Goal: Task Accomplishment & Management: Manage account settings

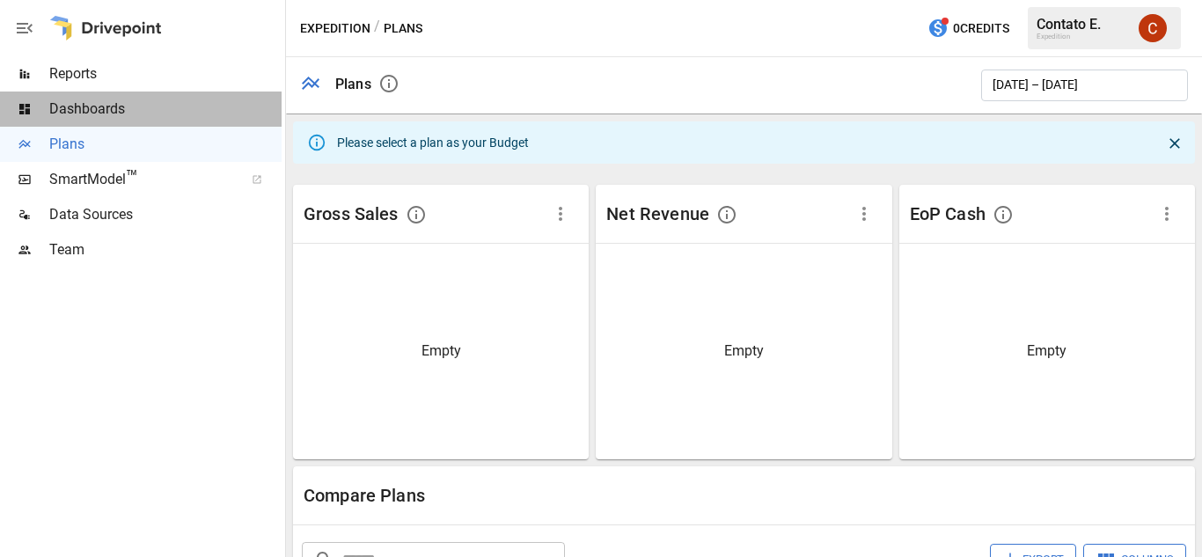
click at [188, 120] on div "Dashboards" at bounding box center [141, 109] width 282 height 35
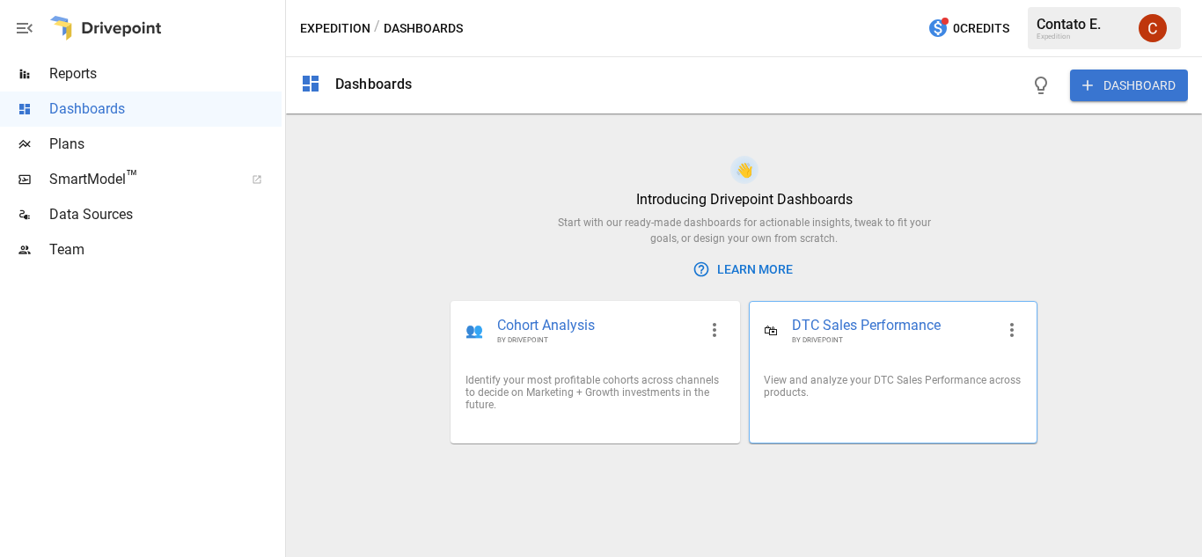
click at [763, 403] on div "View and analyze your DTC Sales Performance across products." at bounding box center [893, 386] width 287 height 53
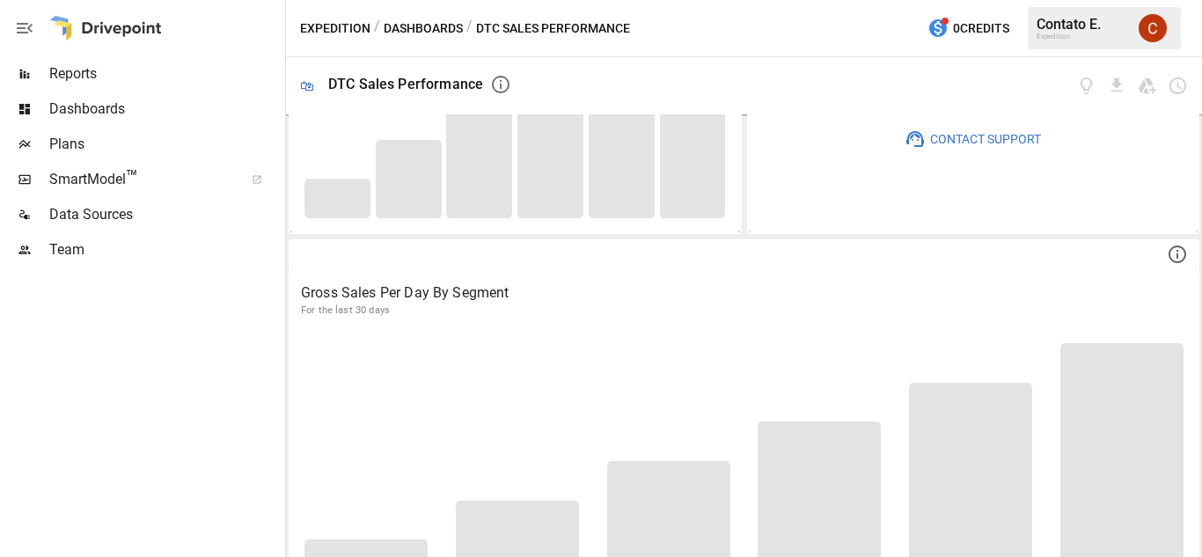
scroll to position [239, 0]
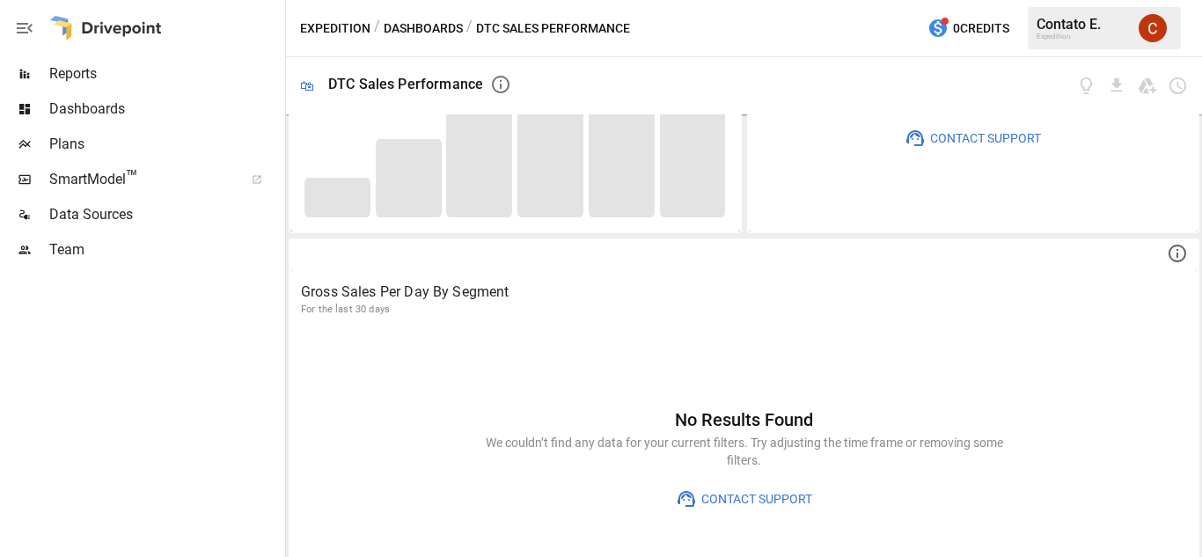
click at [1110, 41] on div "Contato E. Expedition" at bounding box center [1104, 28] width 153 height 42
click at [1152, 30] on img "Contato Expedition" at bounding box center [1153, 28] width 28 height 28
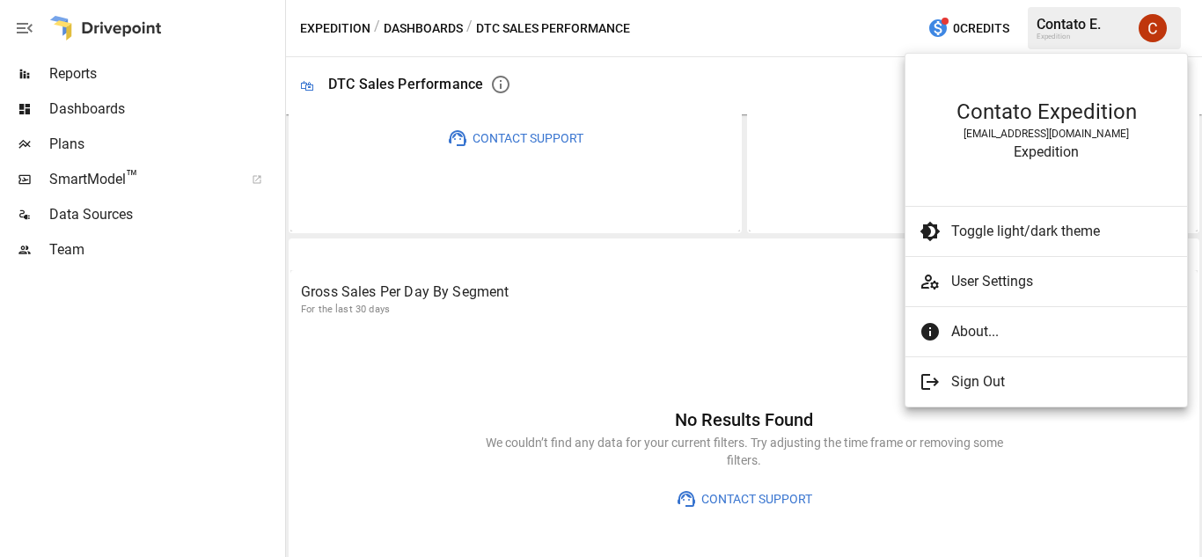
scroll to position [0, 0]
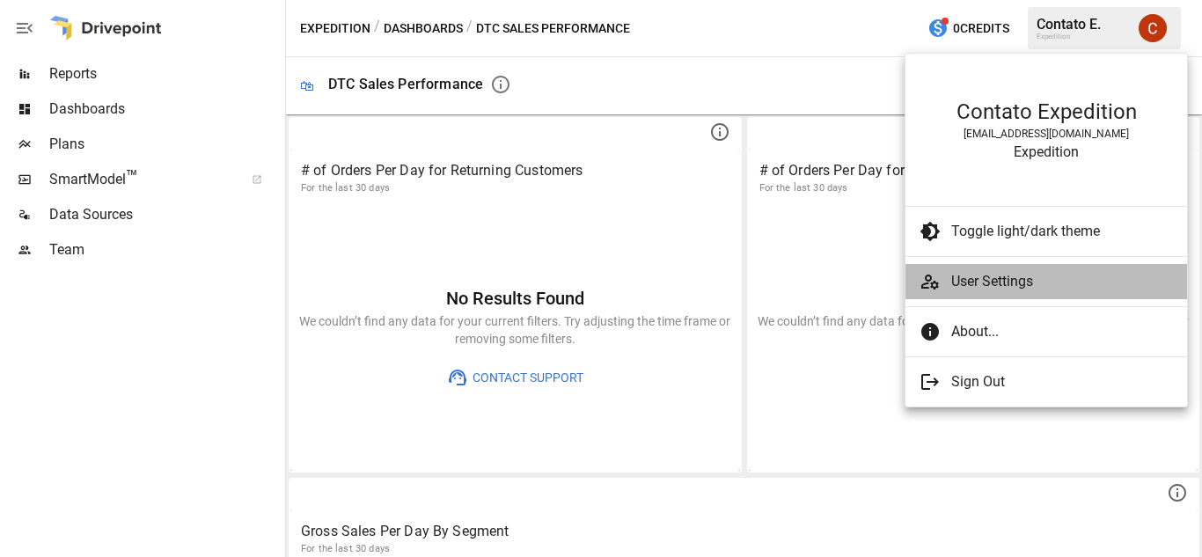
click at [1034, 273] on span "User Settings" at bounding box center [1062, 281] width 222 height 21
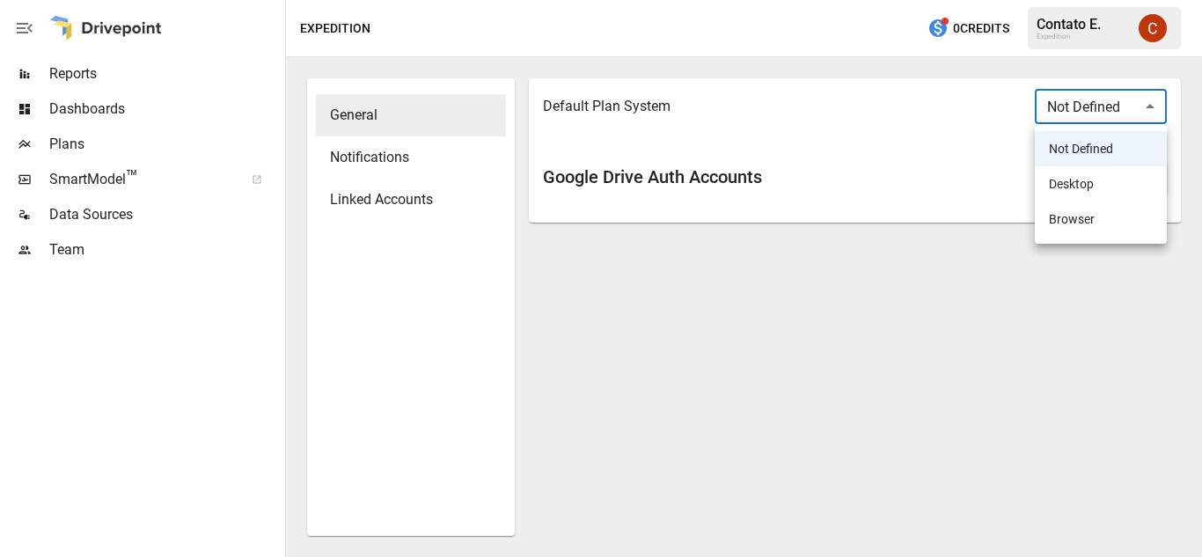
click at [1090, 0] on body "Reports Dashboards Plans SmartModel ™ Data Sources Team Expedition 0 Credits Co…" at bounding box center [601, 0] width 1202 height 0
click at [707, 312] on div at bounding box center [601, 278] width 1202 height 557
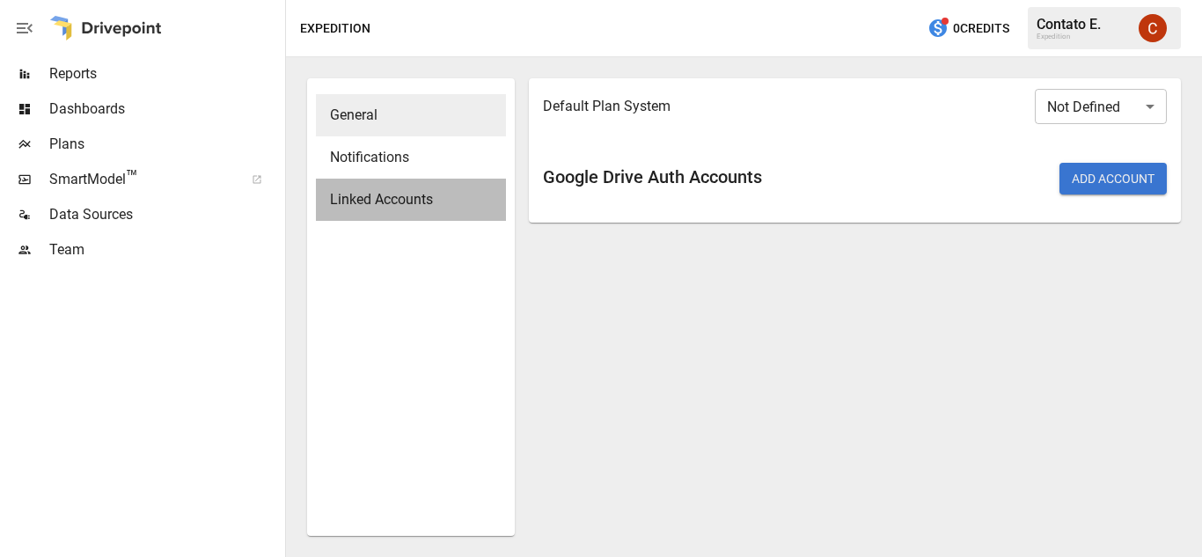
click at [387, 189] on span "Linked Accounts" at bounding box center [411, 199] width 162 height 21
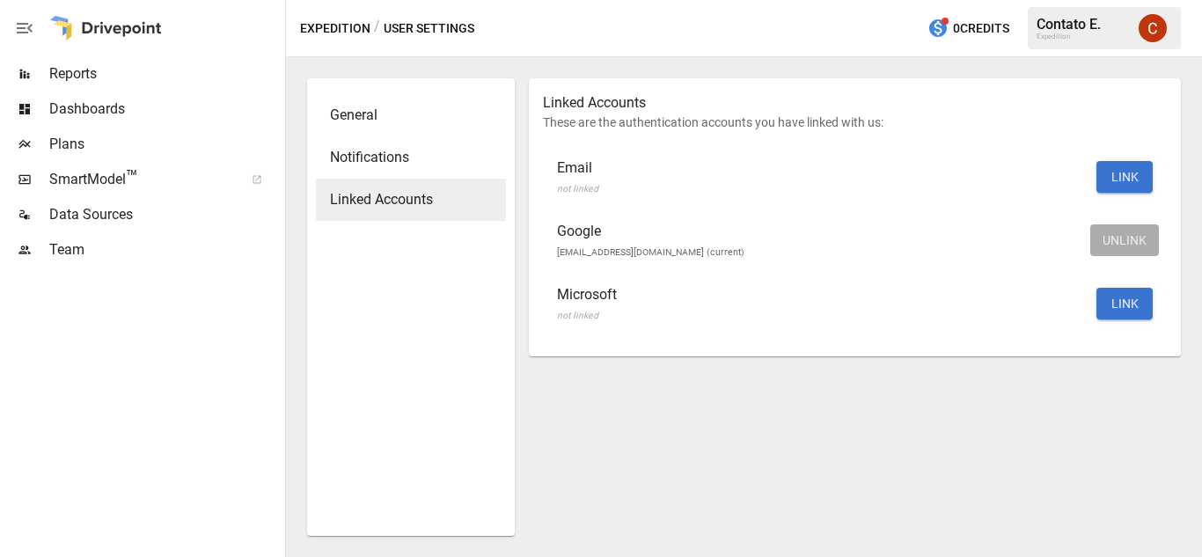
click at [28, 28] on icon "button" at bounding box center [25, 28] width 16 height 11
